Goal: Information Seeking & Learning: Learn about a topic

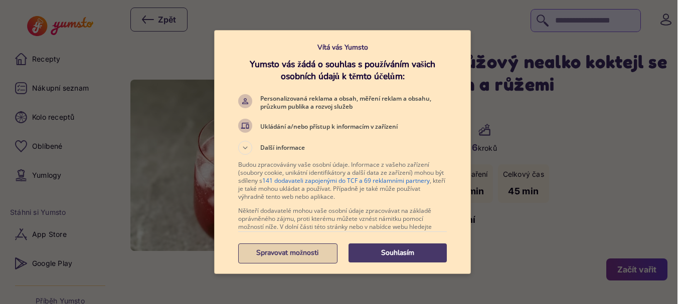
click at [304, 254] on p "Spravovat možnosti" at bounding box center [287, 253] width 98 height 10
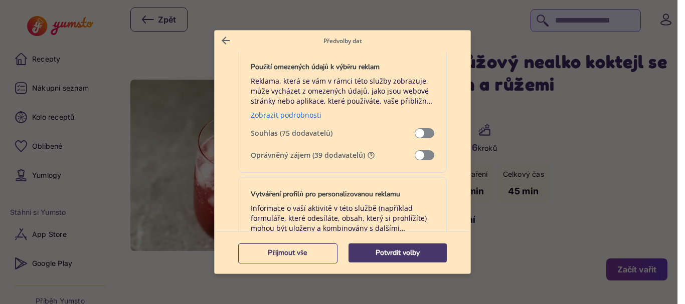
scroll to position [200, 0]
drag, startPoint x: 427, startPoint y: 154, endPoint x: 399, endPoint y: 157, distance: 27.2
click at [399, 157] on label "Oprávněný zájem (39 dodavatelů)" at bounding box center [342, 154] width 183 height 10
drag, startPoint x: 416, startPoint y: 150, endPoint x: 422, endPoint y: 151, distance: 5.5
click at [417, 150] on span "Správa dat" at bounding box center [424, 154] width 20 height 10
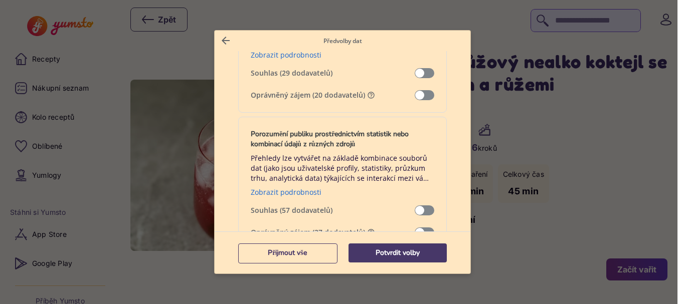
scroll to position [1153, 0]
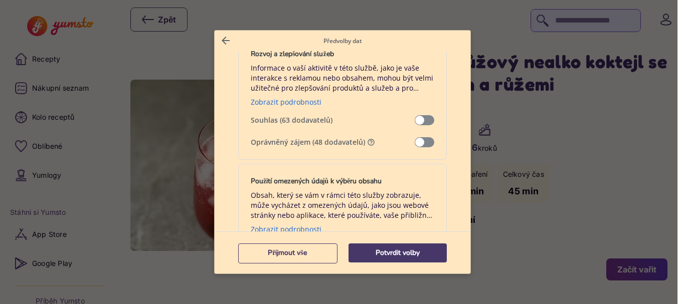
drag, startPoint x: 422, startPoint y: 143, endPoint x: 398, endPoint y: 146, distance: 24.3
click at [398, 146] on label "Oprávněný zájem (48 dodavatelů)" at bounding box center [342, 142] width 183 height 10
drag, startPoint x: 404, startPoint y: 142, endPoint x: 410, endPoint y: 142, distance: 5.5
click at [405, 142] on span "Oprávněný zájem (48 dodavatelů)" at bounding box center [333, 142] width 164 height 10
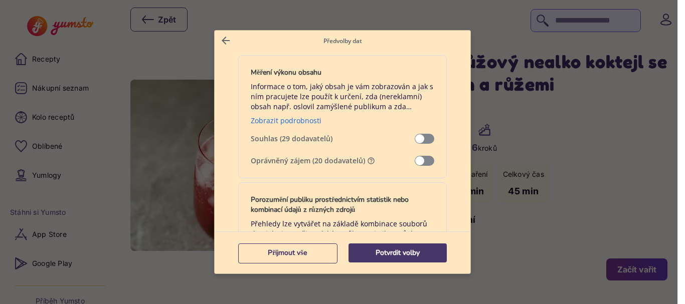
scroll to position [852, 0]
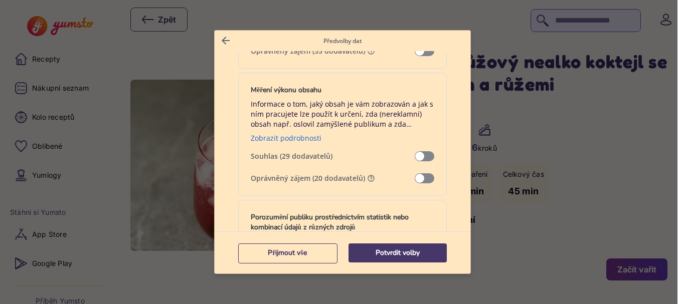
click at [414, 176] on span "Správa dat" at bounding box center [424, 178] width 20 height 10
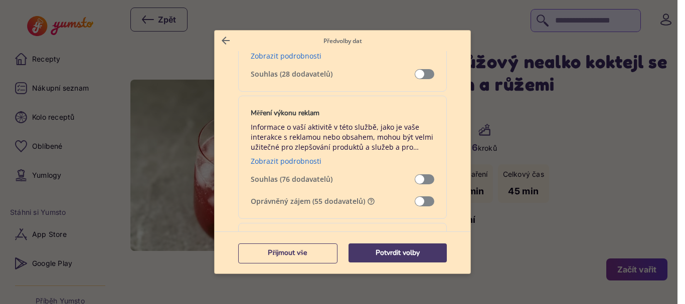
click at [414, 202] on span "Správa dat" at bounding box center [424, 201] width 20 height 10
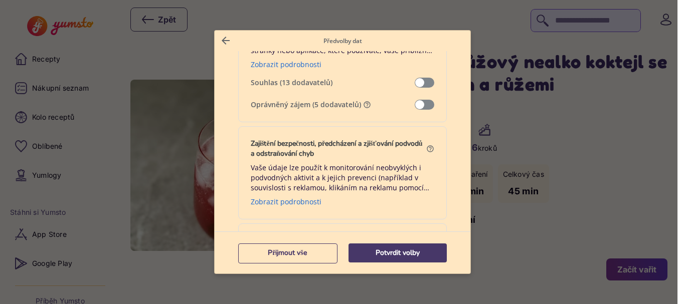
scroll to position [1253, 0]
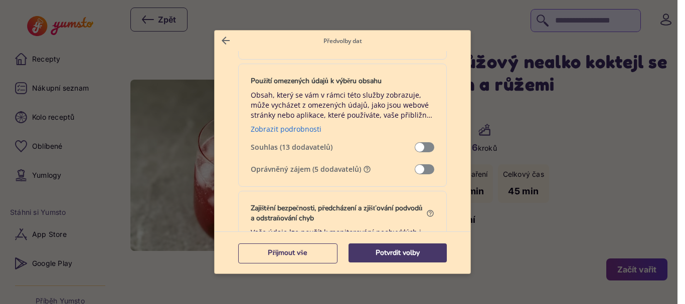
click at [414, 169] on span "Správa dat" at bounding box center [424, 169] width 20 height 10
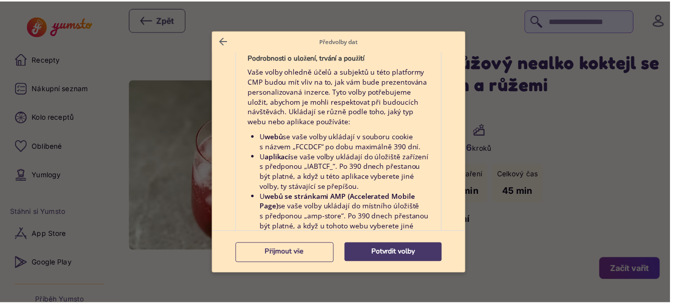
scroll to position [2175, 0]
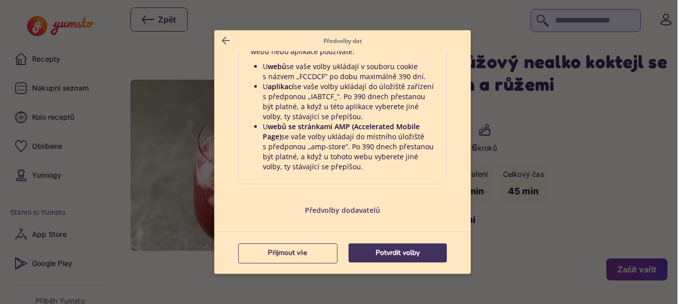
click at [388, 253] on p "Potvrdit volby" at bounding box center [397, 253] width 98 height 10
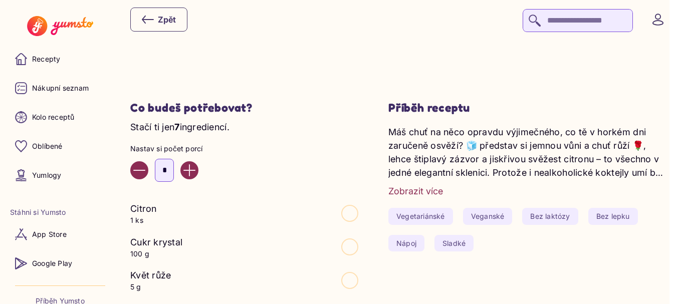
scroll to position [301, 0]
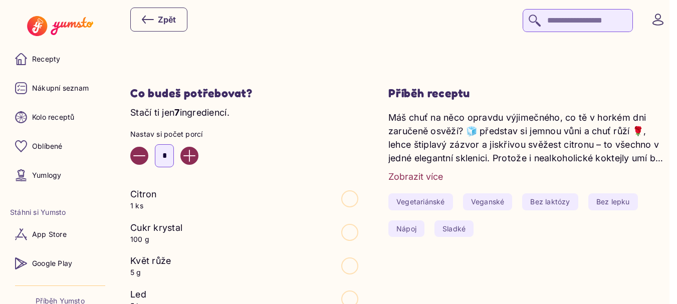
click at [424, 176] on div "Zobrazit více" at bounding box center [415, 177] width 55 height 14
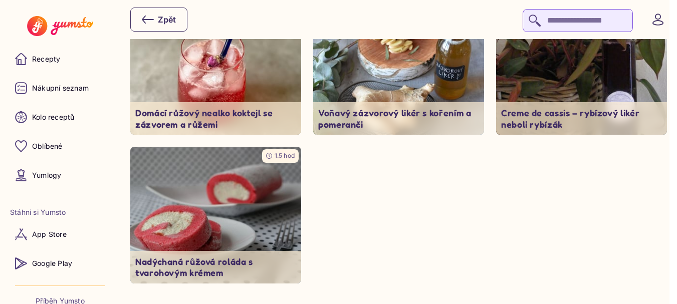
scroll to position [1554, 0]
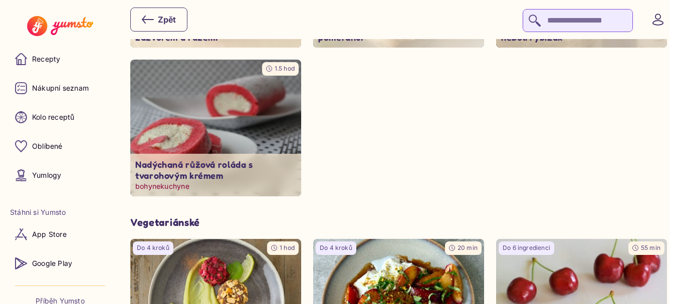
click at [193, 166] on p "Nadýchaná růžová roláda s tvarohovým krémem" at bounding box center [215, 170] width 161 height 23
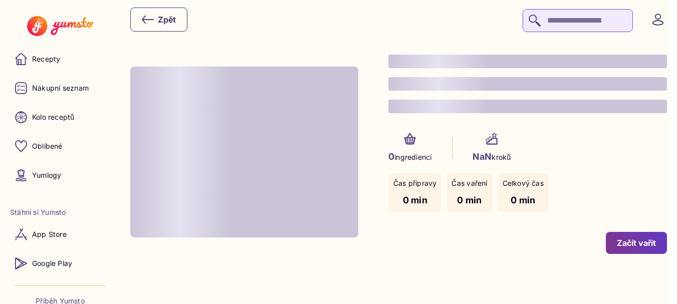
type input "*"
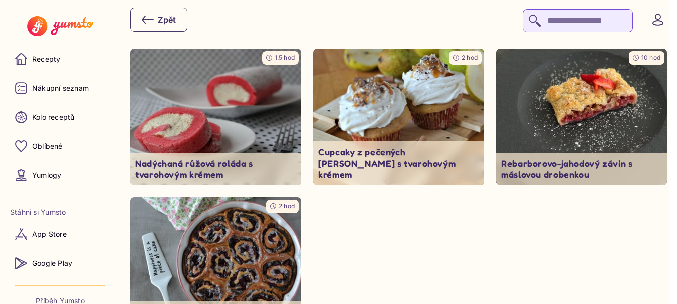
scroll to position [1604, 0]
